Goal: Find specific page/section: Find specific page/section

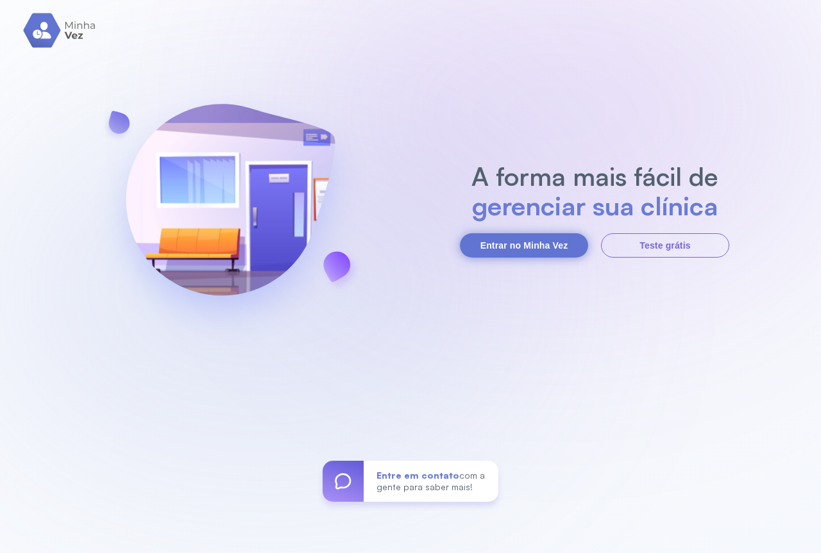
click at [511, 238] on button "Entrar no Minha Vez" at bounding box center [524, 245] width 128 height 24
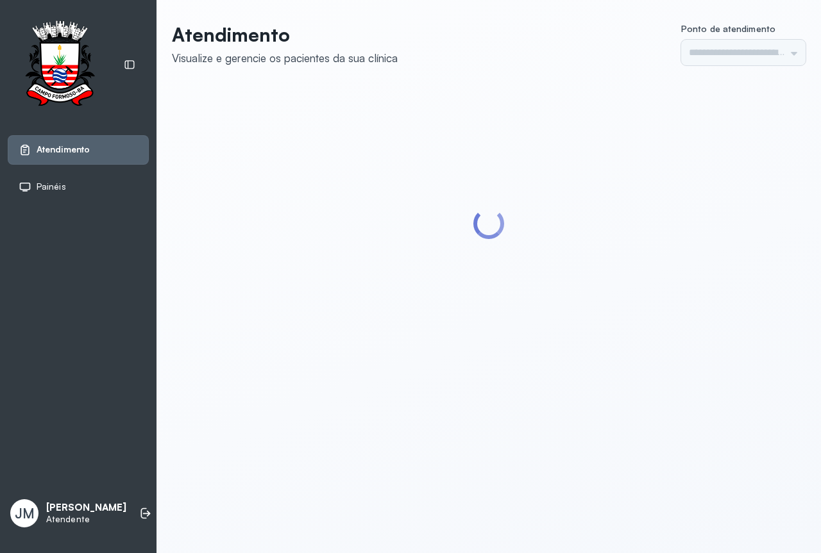
type input "*********"
